Goal: Task Accomplishment & Management: Use online tool/utility

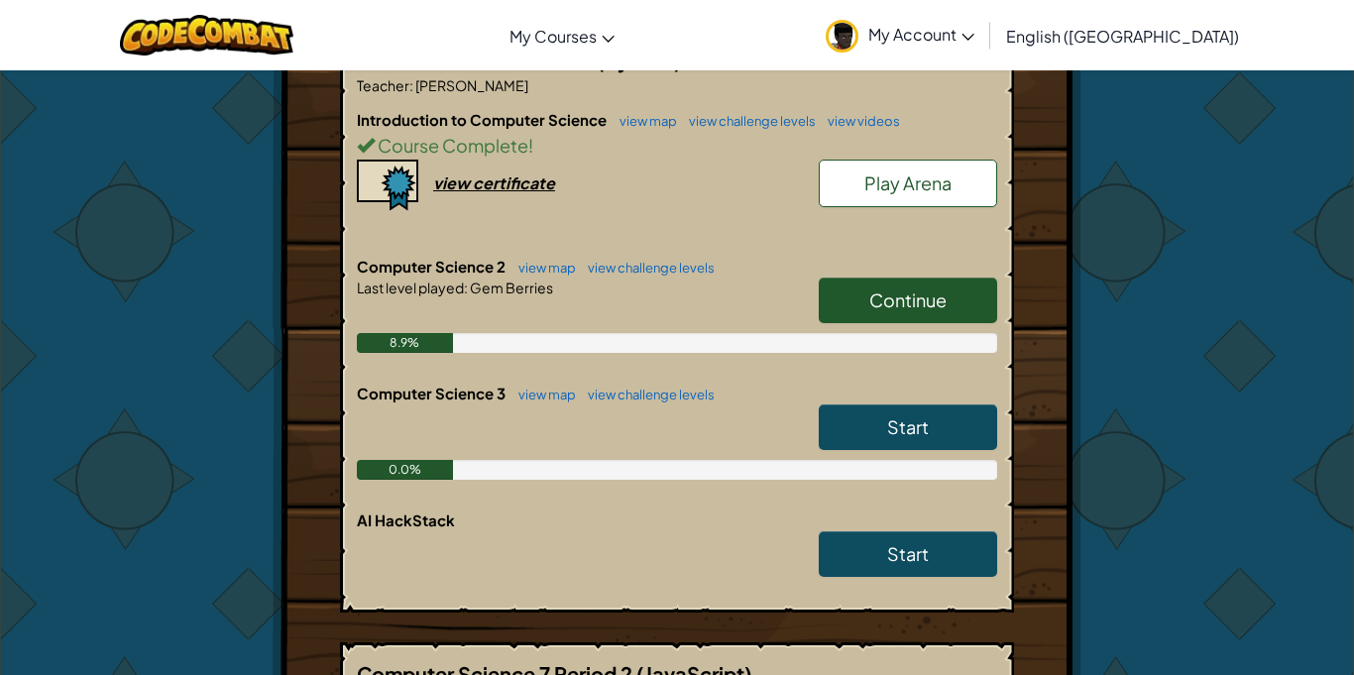
scroll to position [457, 0]
click at [892, 289] on span "Continue" at bounding box center [907, 300] width 77 height 23
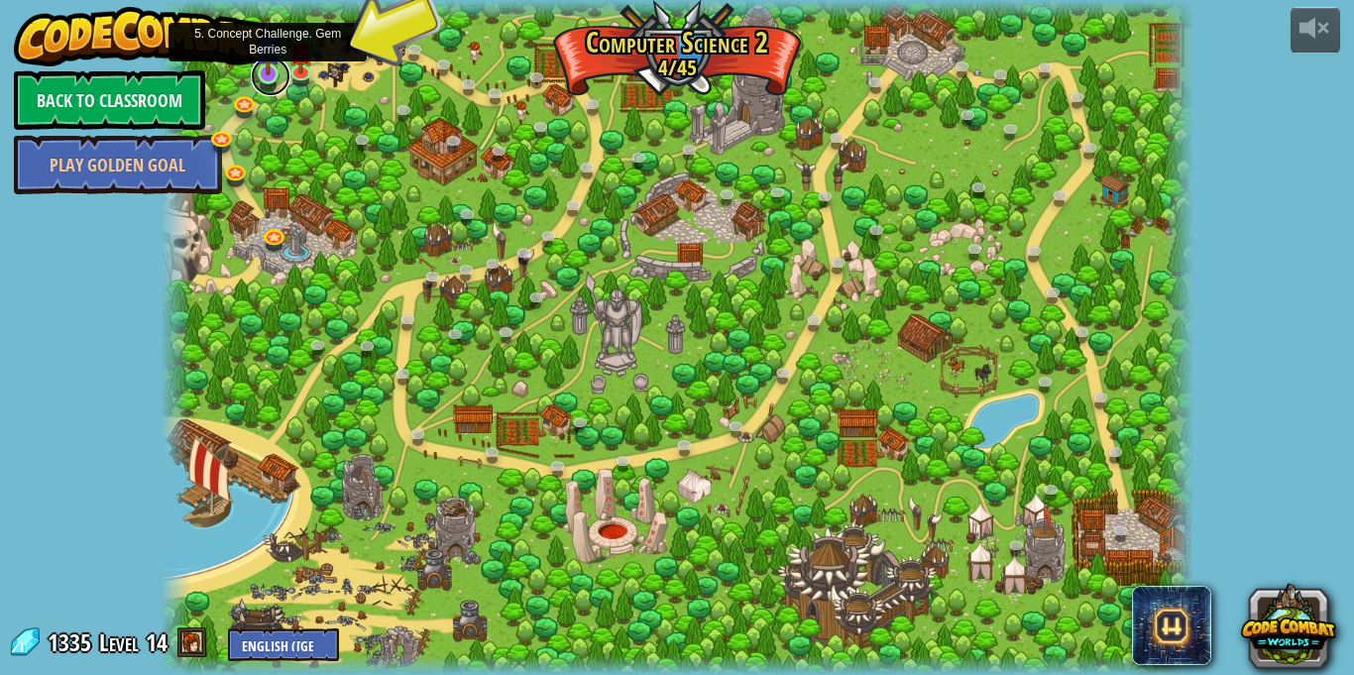
click at [269, 75] on link at bounding box center [271, 76] width 40 height 40
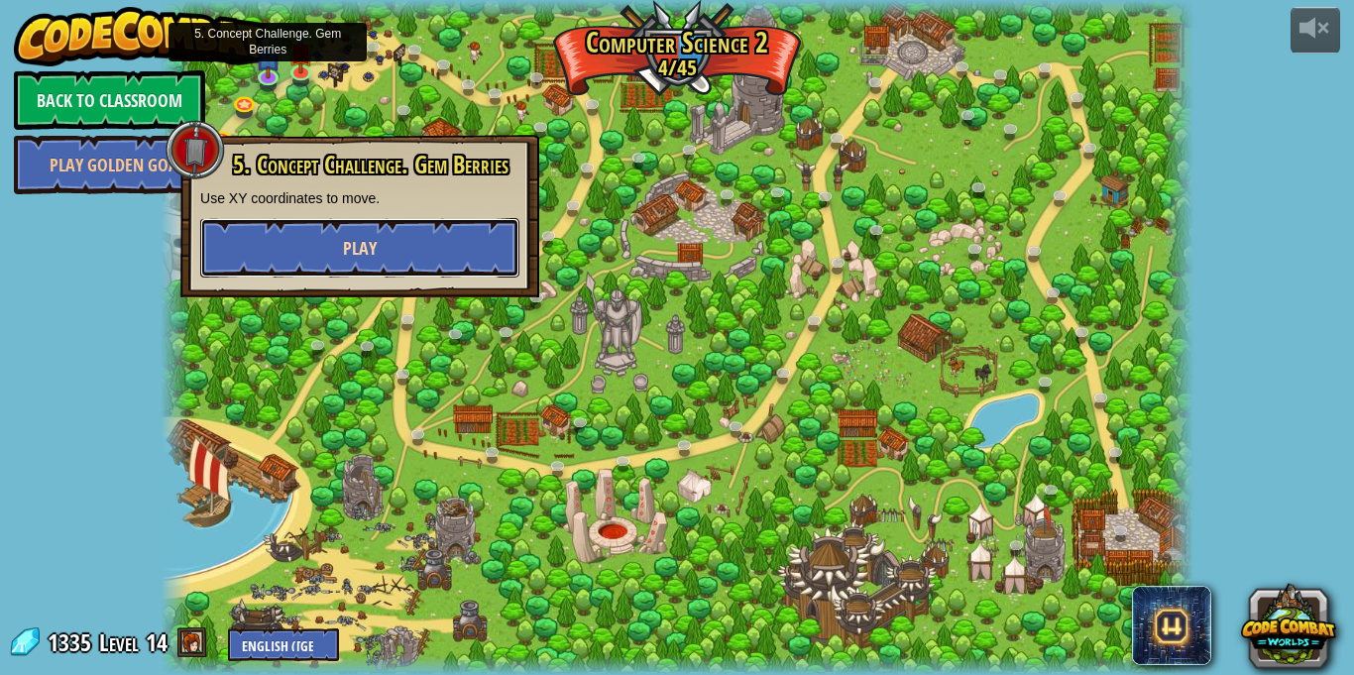
click at [332, 249] on button "Play" at bounding box center [359, 247] width 319 height 59
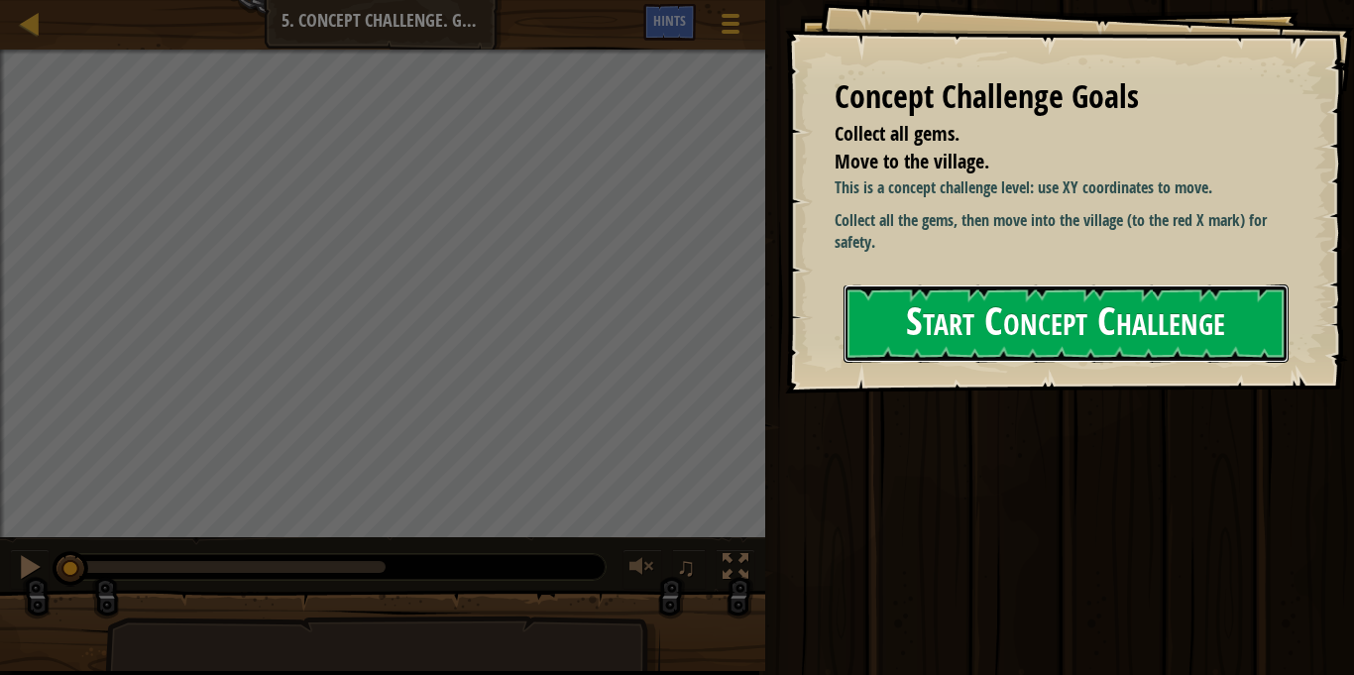
click at [975, 334] on button "Start Concept Challenge" at bounding box center [1065, 323] width 445 height 78
